Goal: Transaction & Acquisition: Purchase product/service

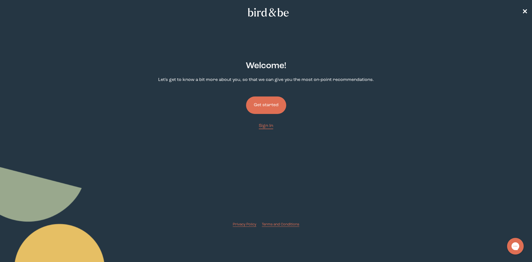
click at [267, 103] on button "Get started" at bounding box center [266, 104] width 40 height 17
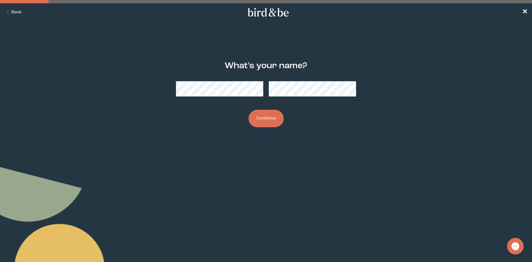
click at [264, 120] on button "Continue" at bounding box center [266, 118] width 35 height 17
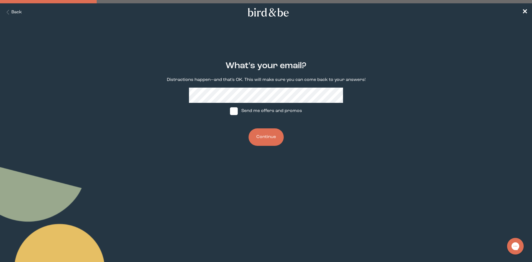
click at [270, 138] on button "Continue" at bounding box center [266, 136] width 35 height 17
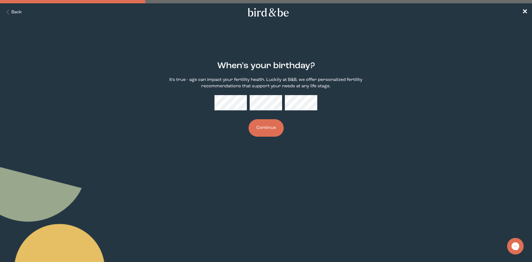
click at [260, 128] on button "Continue" at bounding box center [266, 127] width 35 height 17
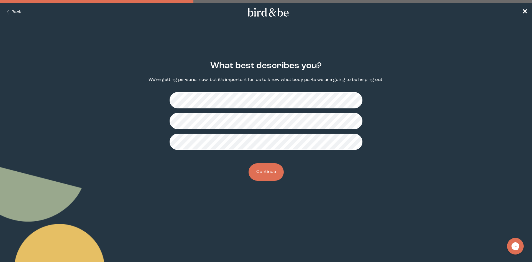
click at [266, 171] on button "Continue" at bounding box center [266, 171] width 35 height 17
click at [274, 174] on button "Continue" at bounding box center [266, 171] width 35 height 17
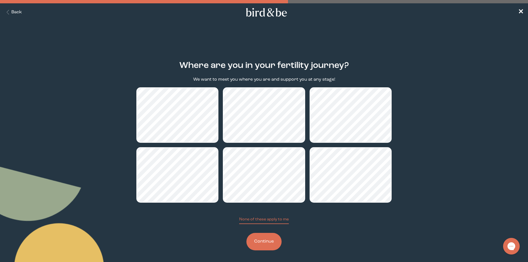
click at [263, 241] on button "Continue" at bounding box center [264, 241] width 35 height 17
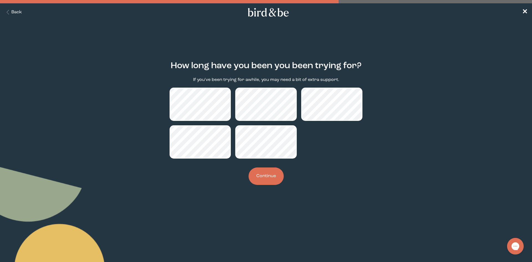
click at [269, 177] on button "Continue" at bounding box center [266, 175] width 35 height 17
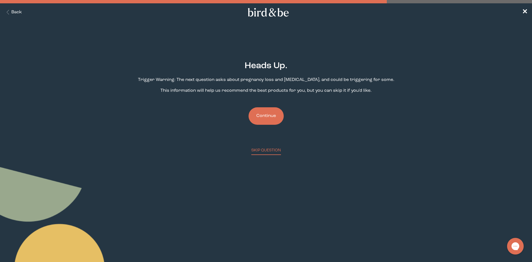
click at [269, 114] on button "Continue" at bounding box center [266, 115] width 35 height 17
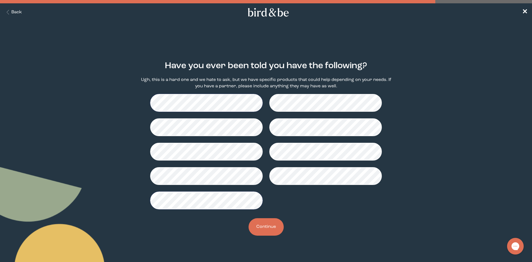
click at [273, 225] on button "Continue" at bounding box center [266, 226] width 35 height 17
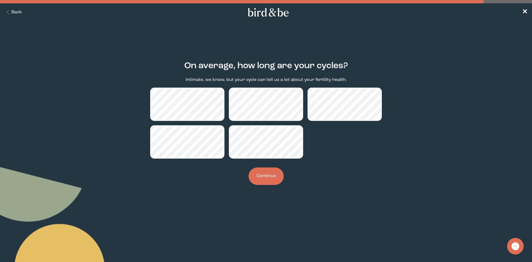
click at [271, 176] on button "Continue" at bounding box center [266, 175] width 35 height 17
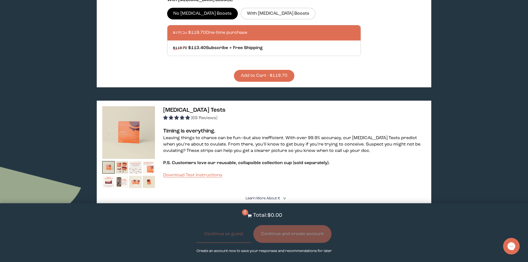
scroll to position [194, 0]
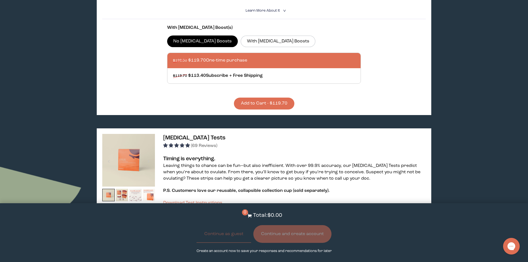
click at [263, 98] on button "Add to Cart - $119.70" at bounding box center [264, 104] width 60 height 12
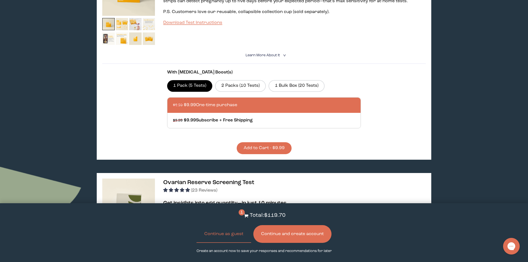
scroll to position [582, 0]
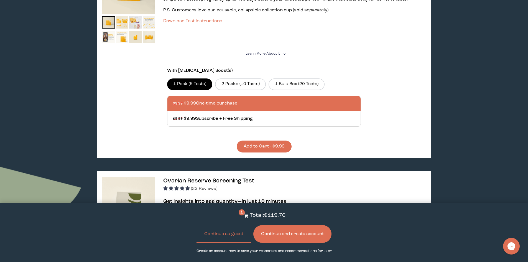
click at [271, 141] on button "Add to Cart - $9.99" at bounding box center [264, 147] width 55 height 12
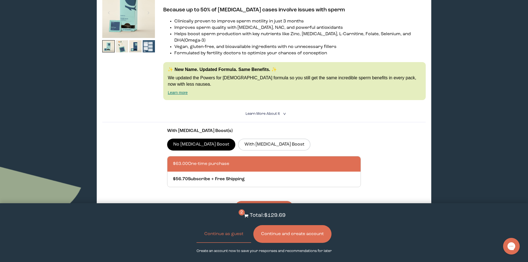
scroll to position [1081, 0]
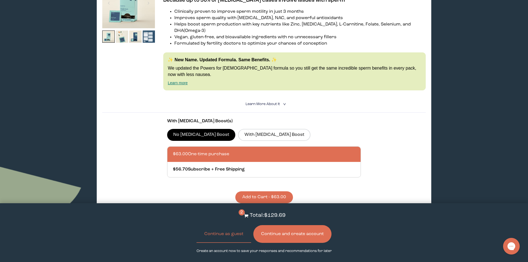
click at [264, 191] on button "Add to Cart - $63.00" at bounding box center [264, 197] width 58 height 12
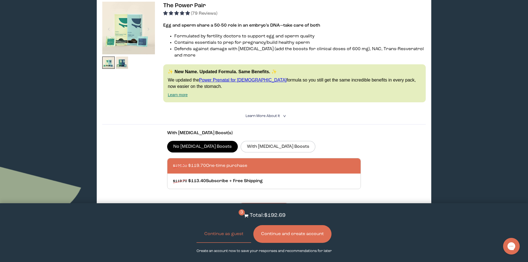
scroll to position [111, 0]
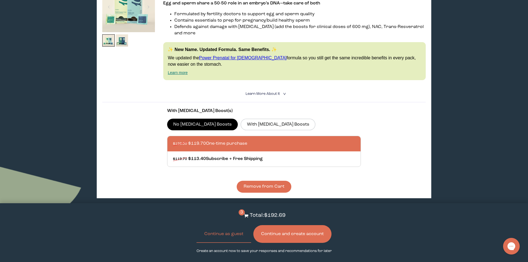
click at [299, 234] on button "Continue and create account" at bounding box center [292, 234] width 78 height 18
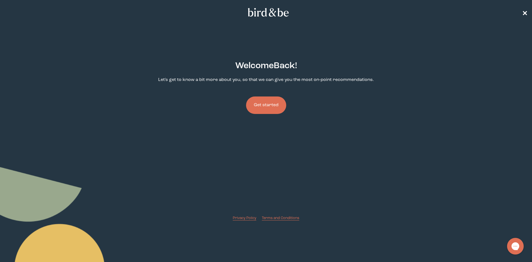
click at [526, 12] on span "✕" at bounding box center [525, 12] width 6 height 7
